Goal: Browse casually: Explore the website without a specific task or goal

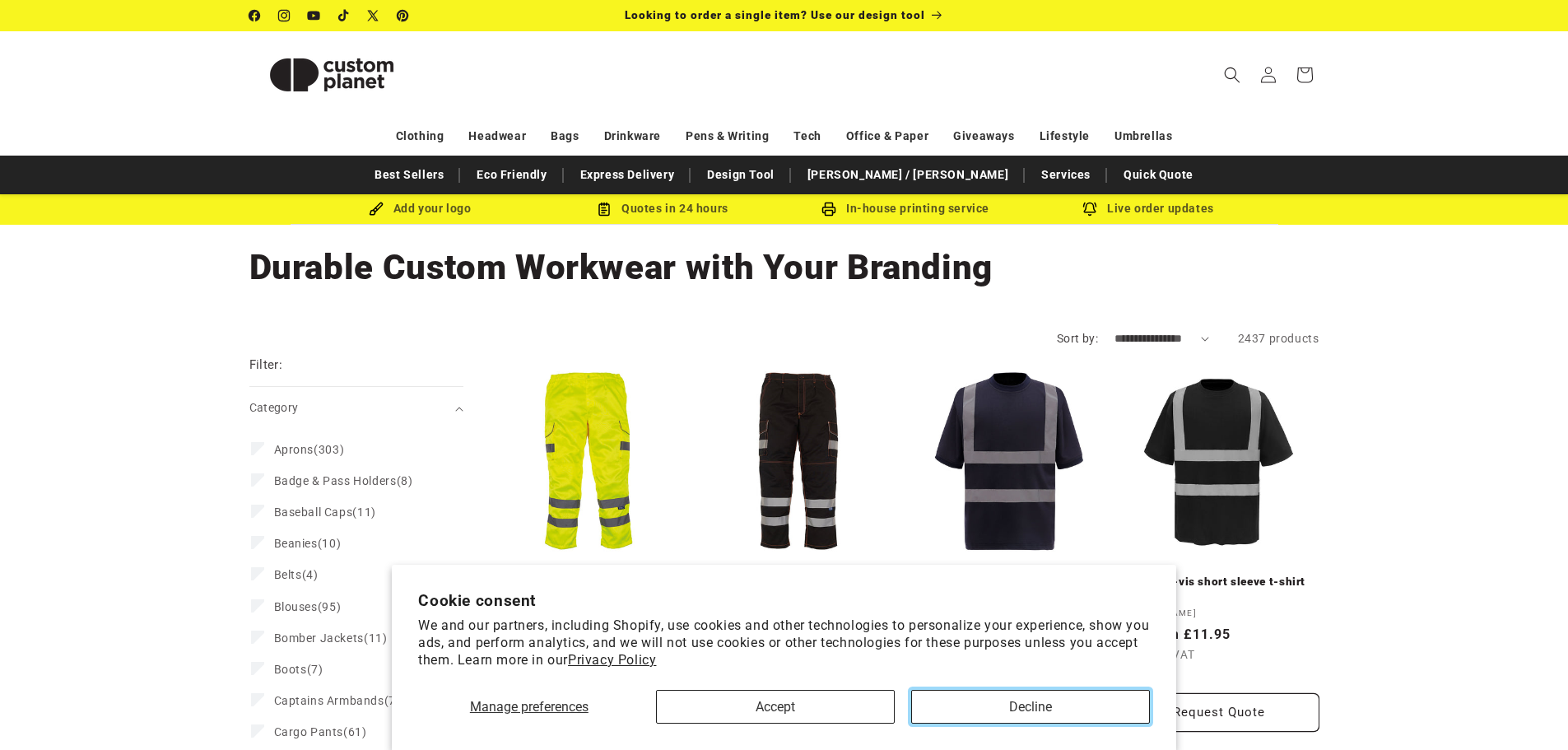
click at [1000, 704] on button "Decline" at bounding box center [1030, 706] width 239 height 33
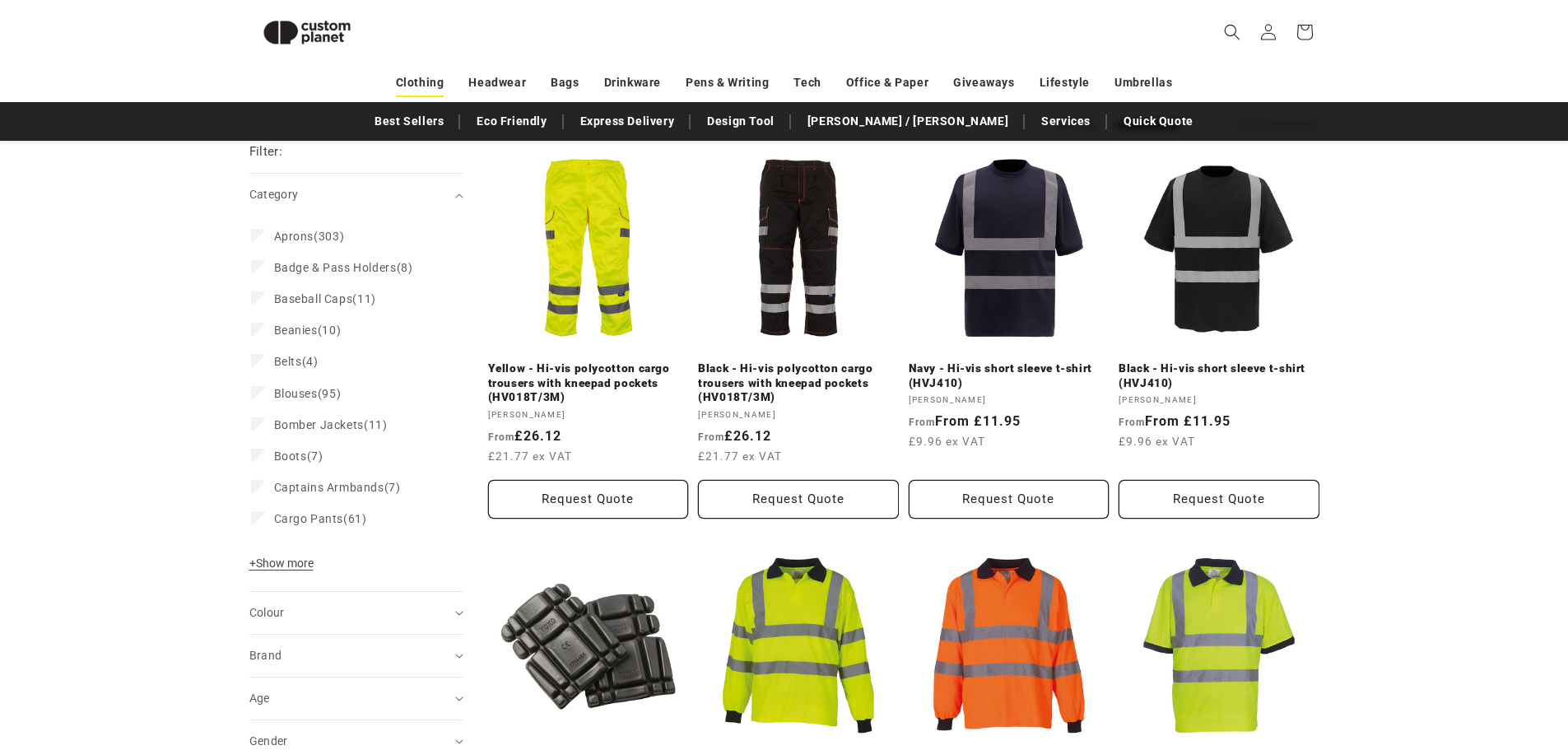
scroll to position [60, 0]
